Goal: Find specific page/section: Find specific page/section

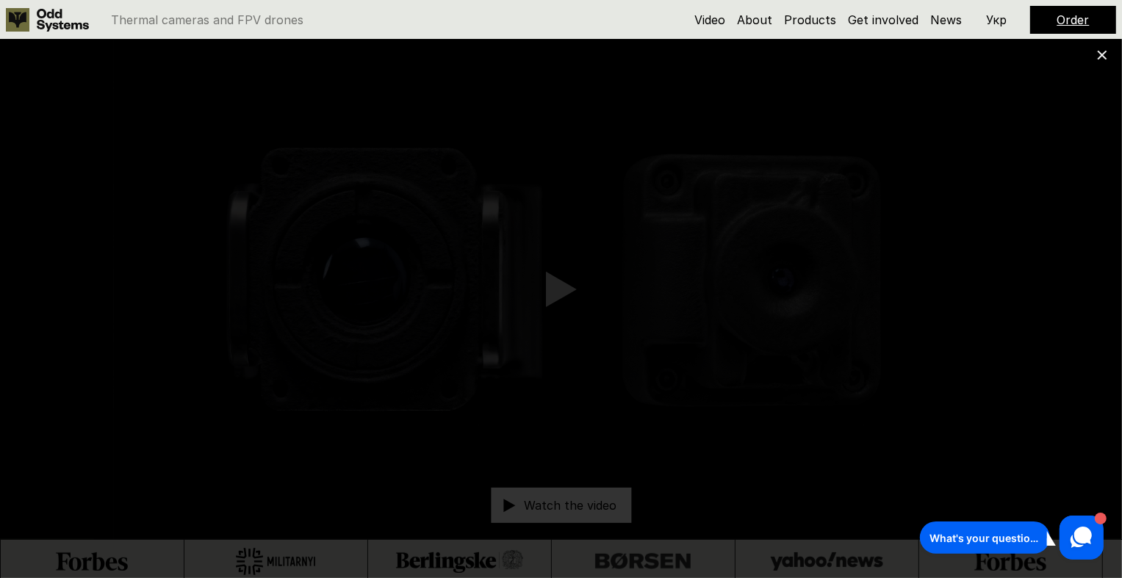
click at [1062, 280] on div at bounding box center [561, 289] width 1122 height 578
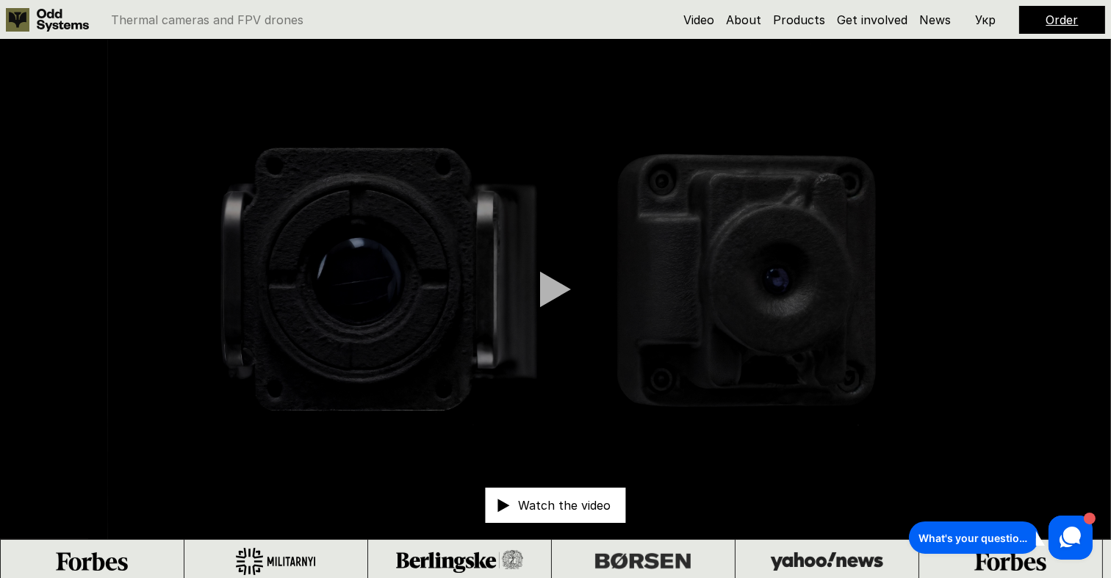
click at [1062, 280] on video at bounding box center [555, 290] width 1111 height 500
click at [789, 23] on link "Products" at bounding box center [799, 19] width 52 height 15
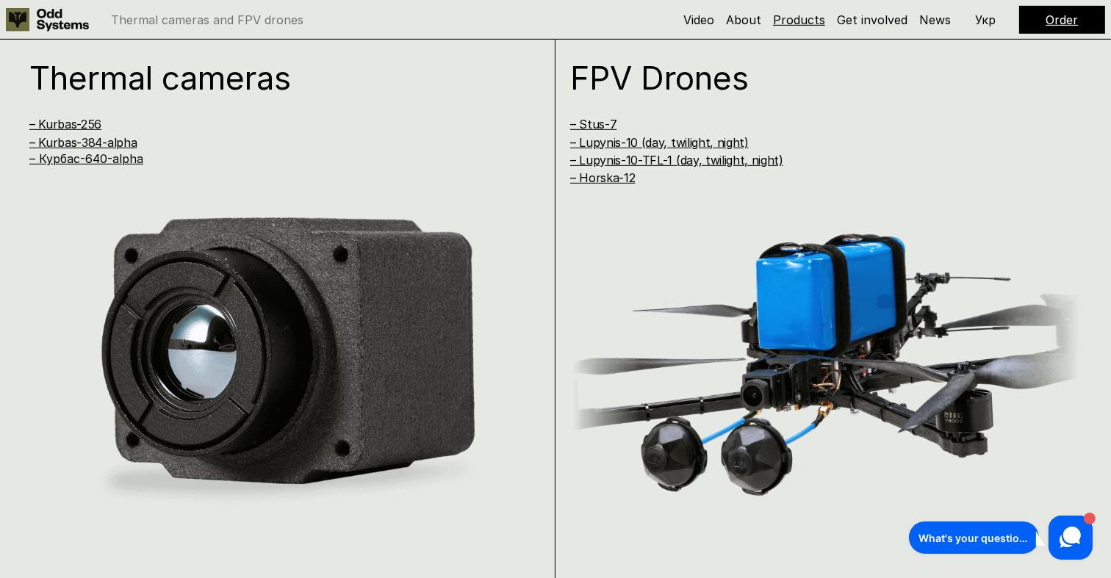
scroll to position [1162, 0]
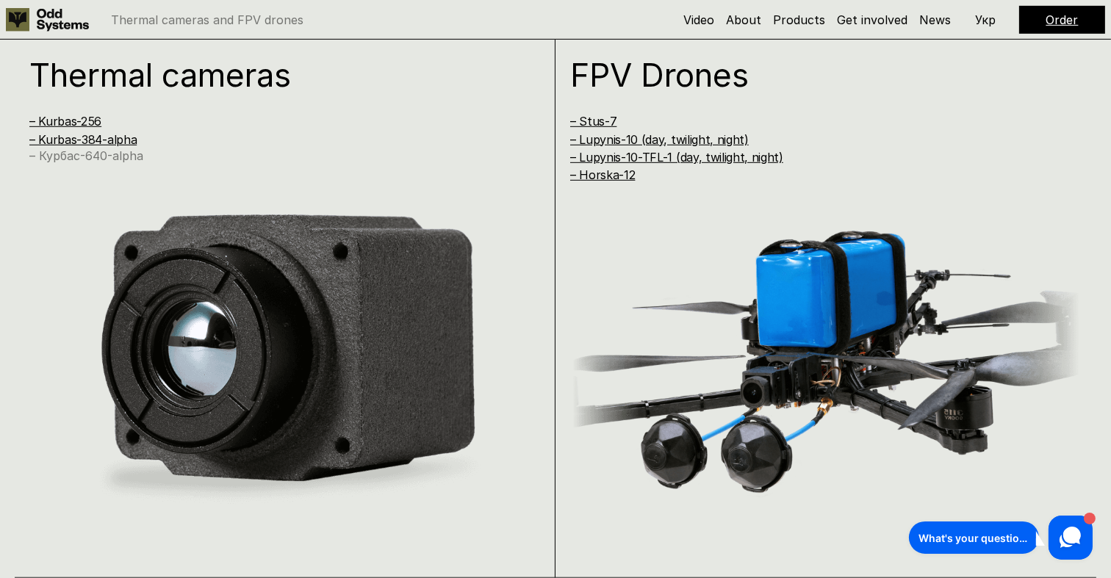
click at [126, 154] on link "– Курбас-640-alpha" at bounding box center [86, 155] width 114 height 15
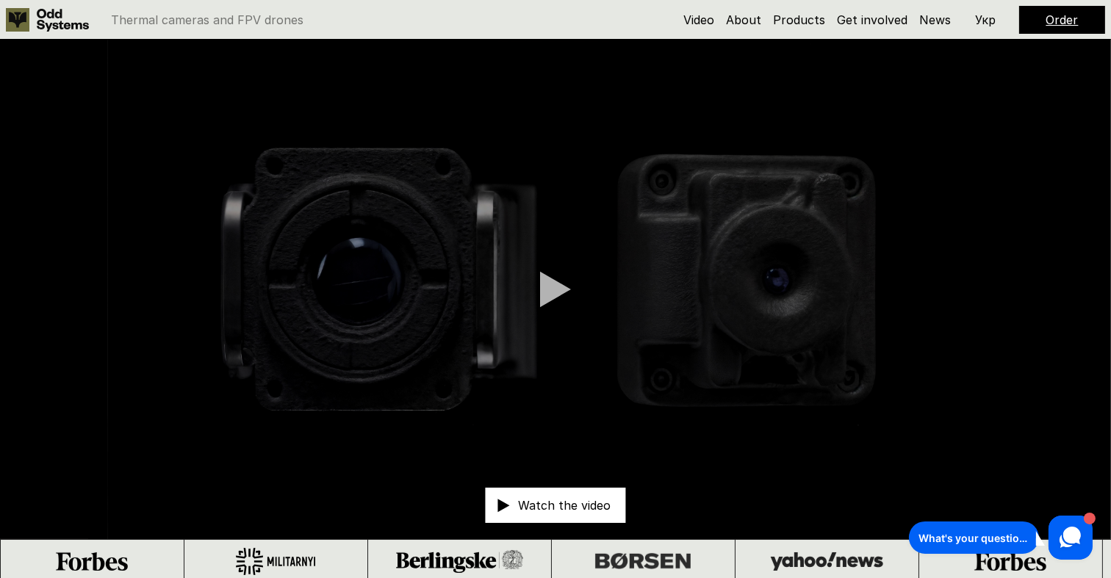
click at [50, 16] on use at bounding box center [63, 20] width 52 height 23
